Goal: Information Seeking & Learning: Find specific fact

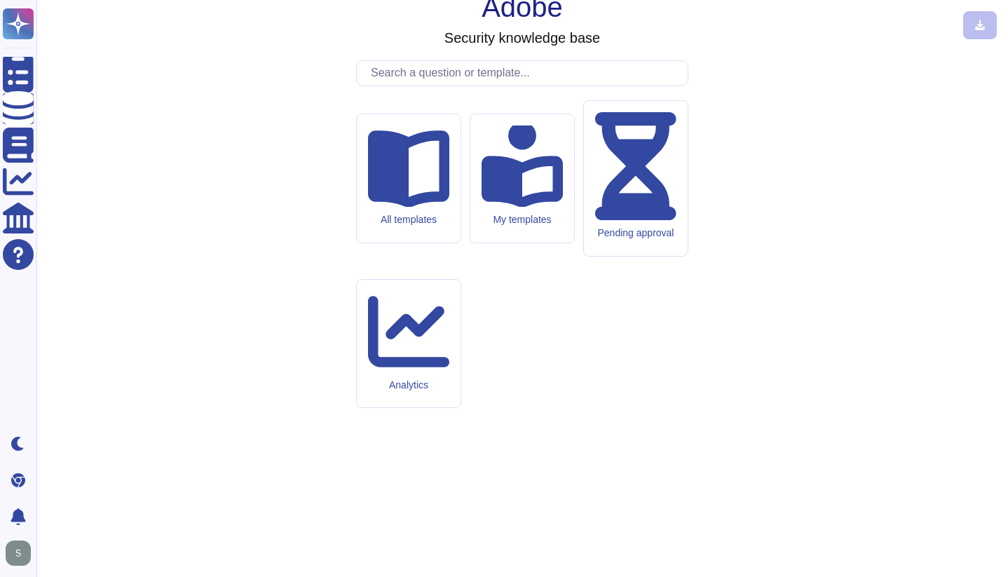
click at [608, 85] on input "text" at bounding box center [526, 73] width 324 height 25
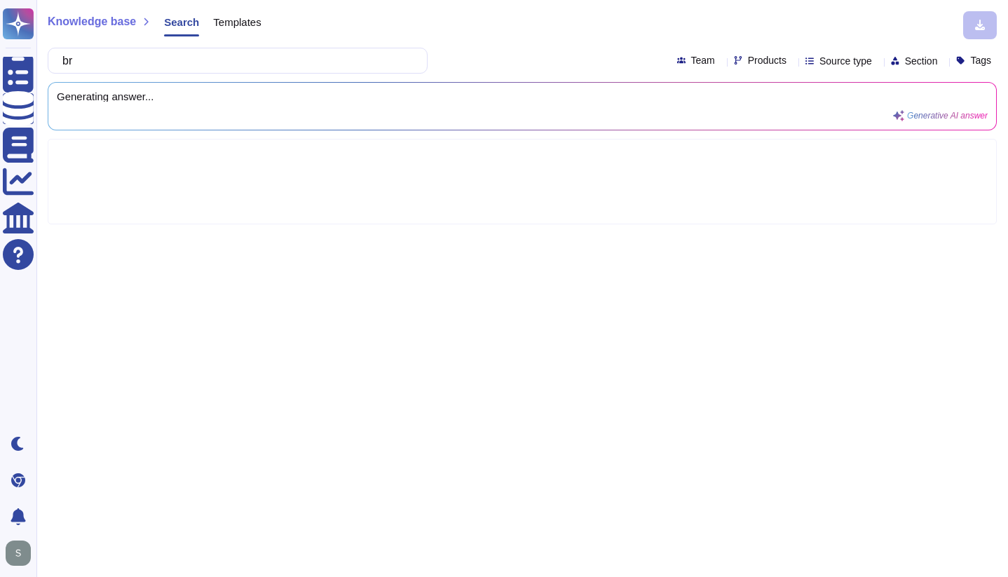
type input "brs"
